Goal: Information Seeking & Learning: Find specific page/section

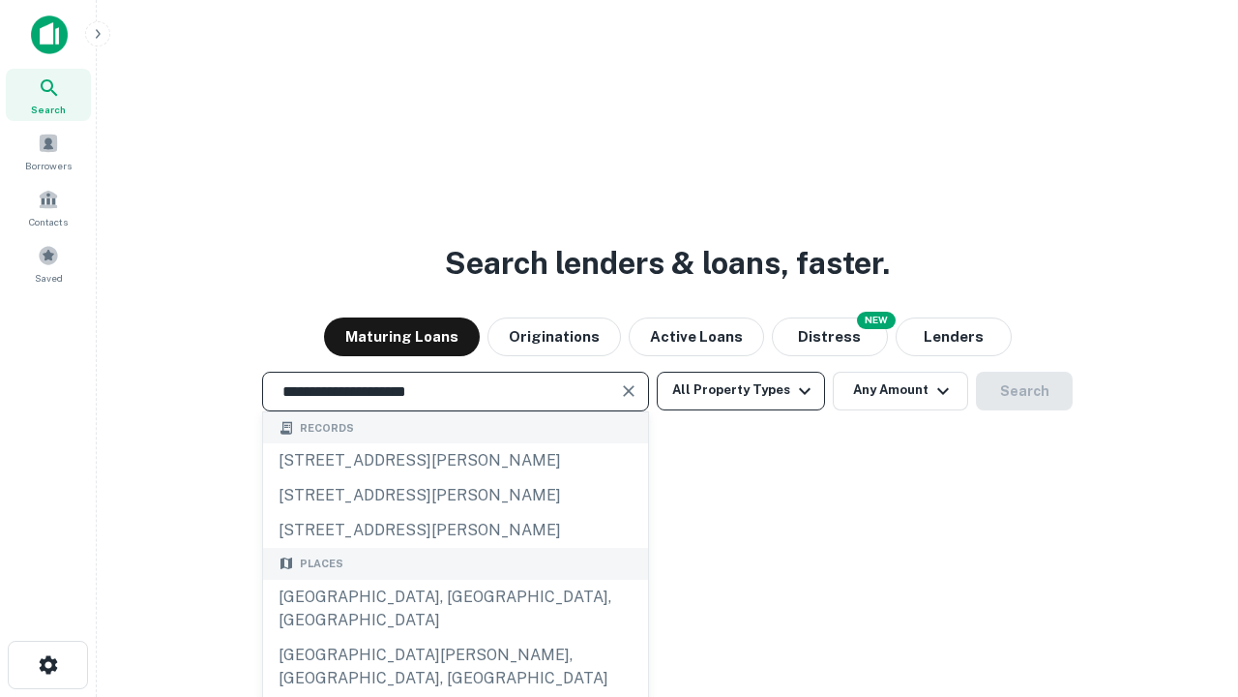
click at [455, 638] on div "[GEOGRAPHIC_DATA], [GEOGRAPHIC_DATA], [GEOGRAPHIC_DATA]" at bounding box center [455, 608] width 385 height 58
click at [741, 390] on button "All Property Types" at bounding box center [741, 390] width 168 height 39
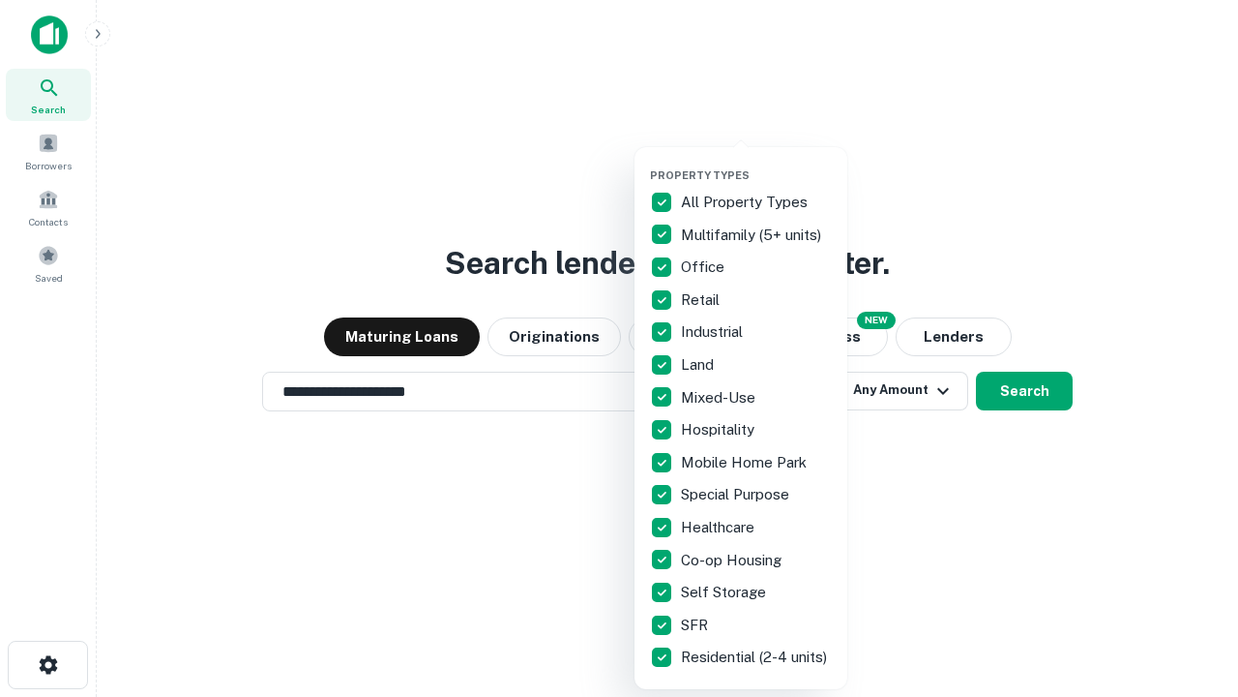
type input "**********"
click at [757, 163] on button "button" at bounding box center [756, 163] width 213 height 1
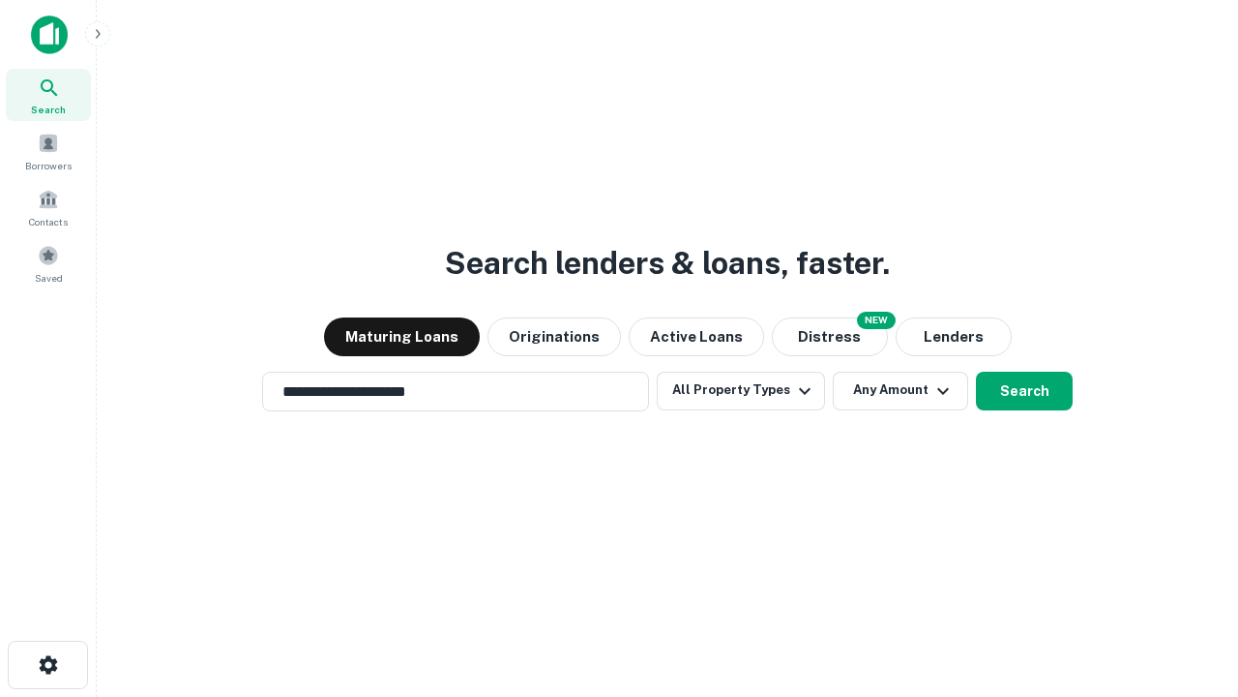
scroll to position [30, 0]
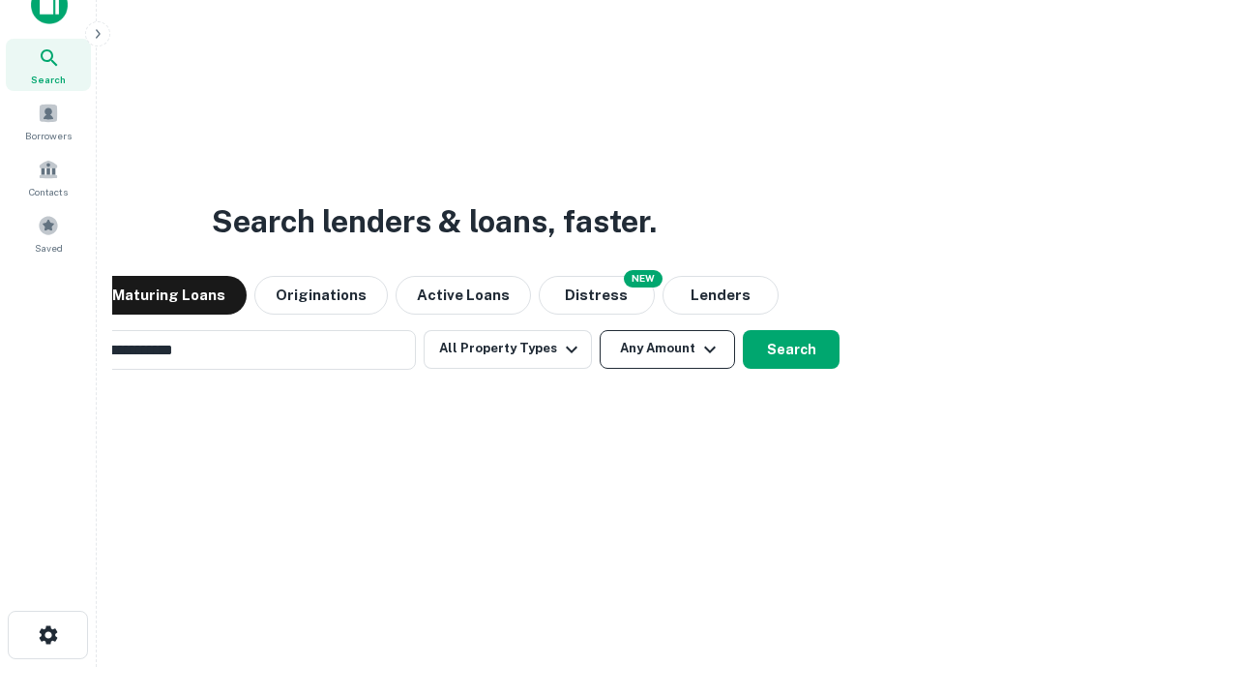
click at [600, 330] on button "Any Amount" at bounding box center [667, 349] width 135 height 39
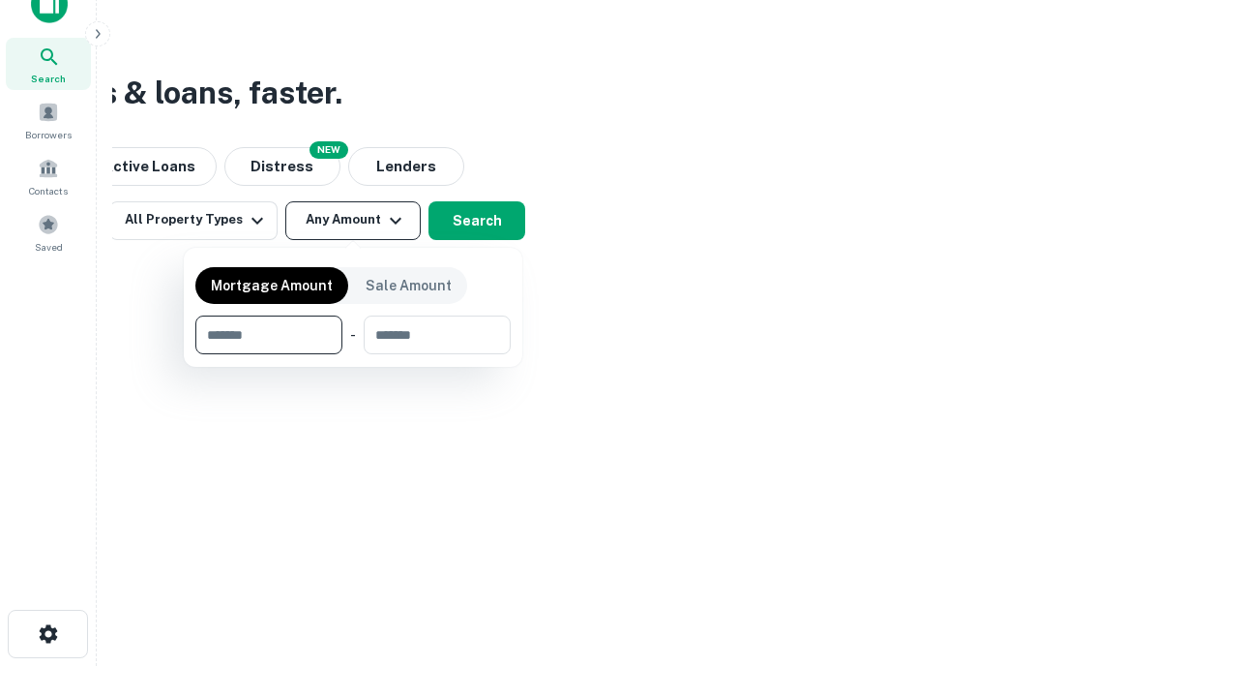
type input "*******"
click at [353, 354] on button "button" at bounding box center [352, 354] width 315 height 1
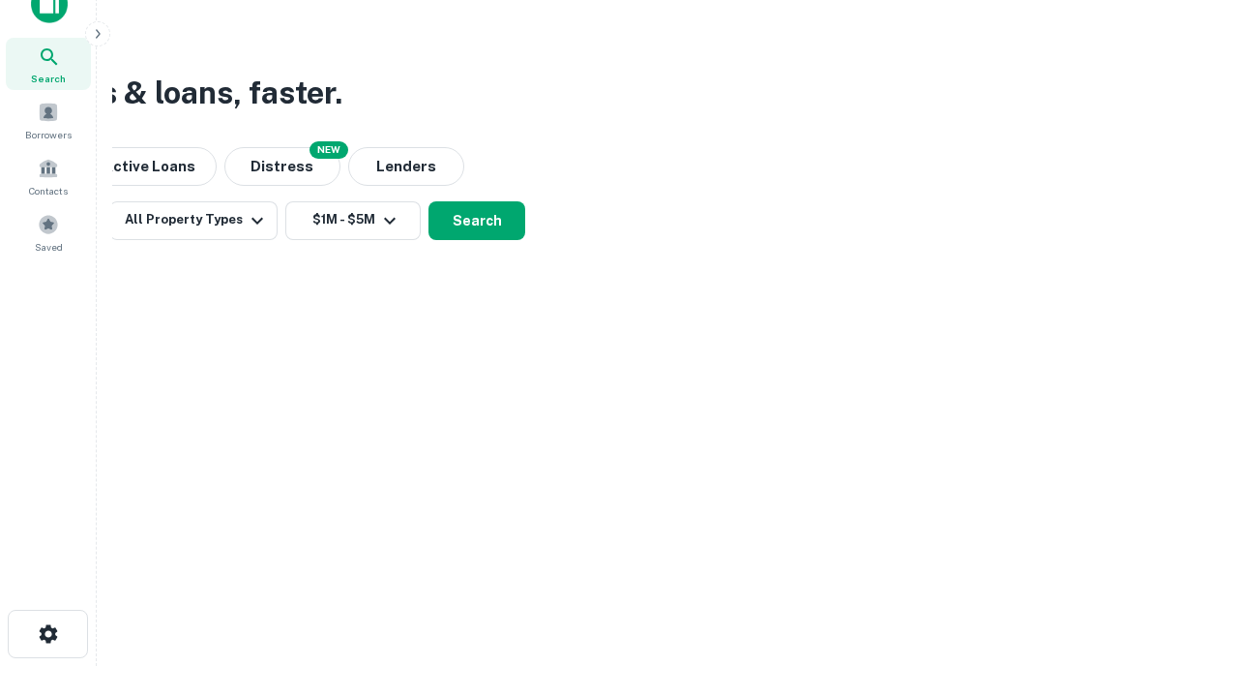
scroll to position [30, 0]
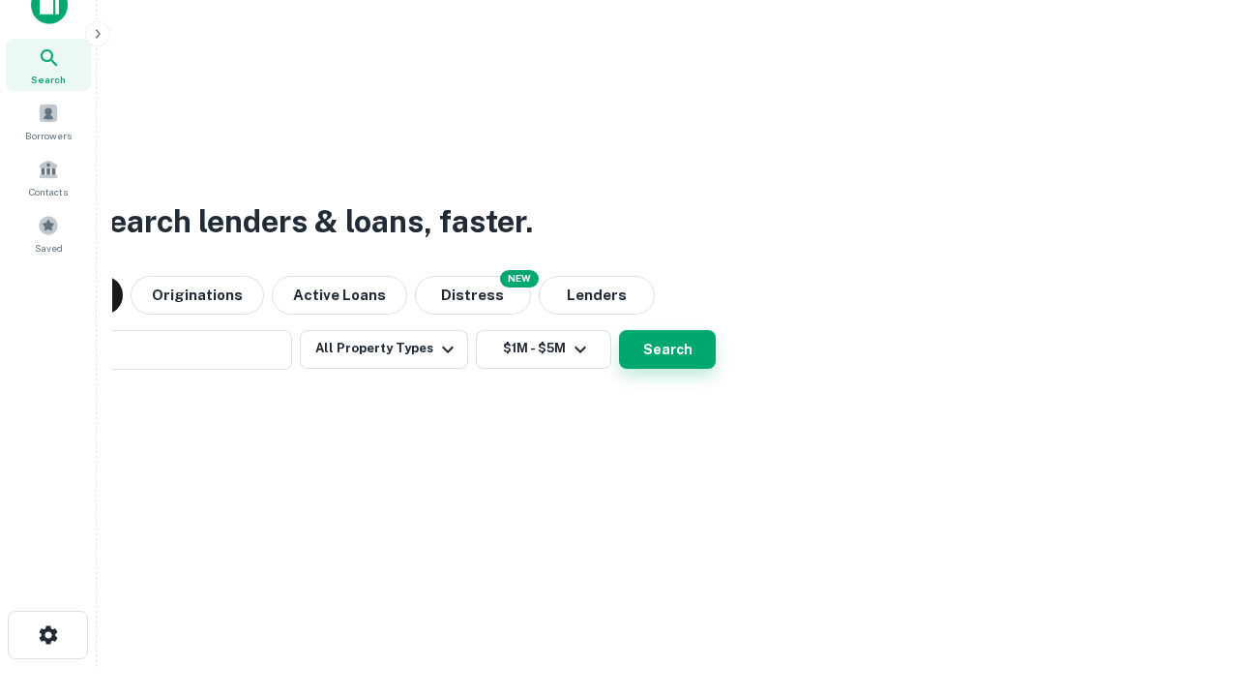
click at [619, 330] on button "Search" at bounding box center [667, 349] width 97 height 39
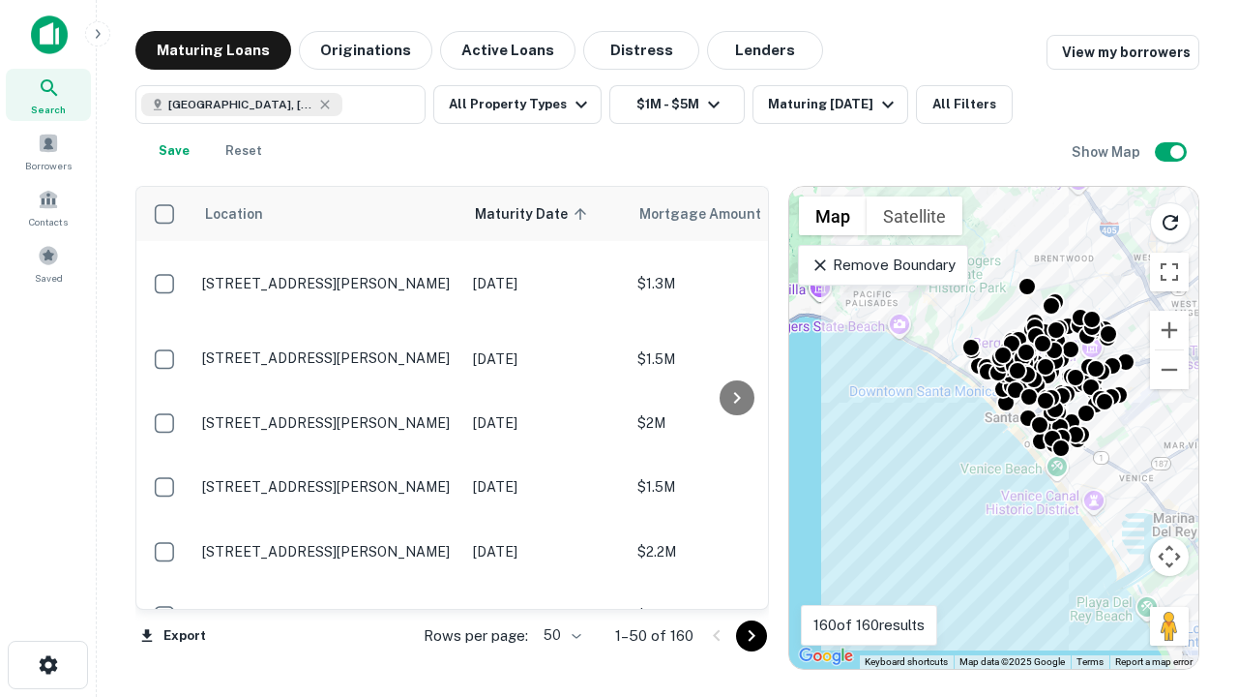
click at [559, 635] on body "Search Borrowers Contacts Saved Maturing Loans Originations Active Loans Distre…" at bounding box center [619, 348] width 1238 height 697
click at [560, 586] on li "25" at bounding box center [560, 586] width 56 height 35
